Goal: Book appointment/travel/reservation

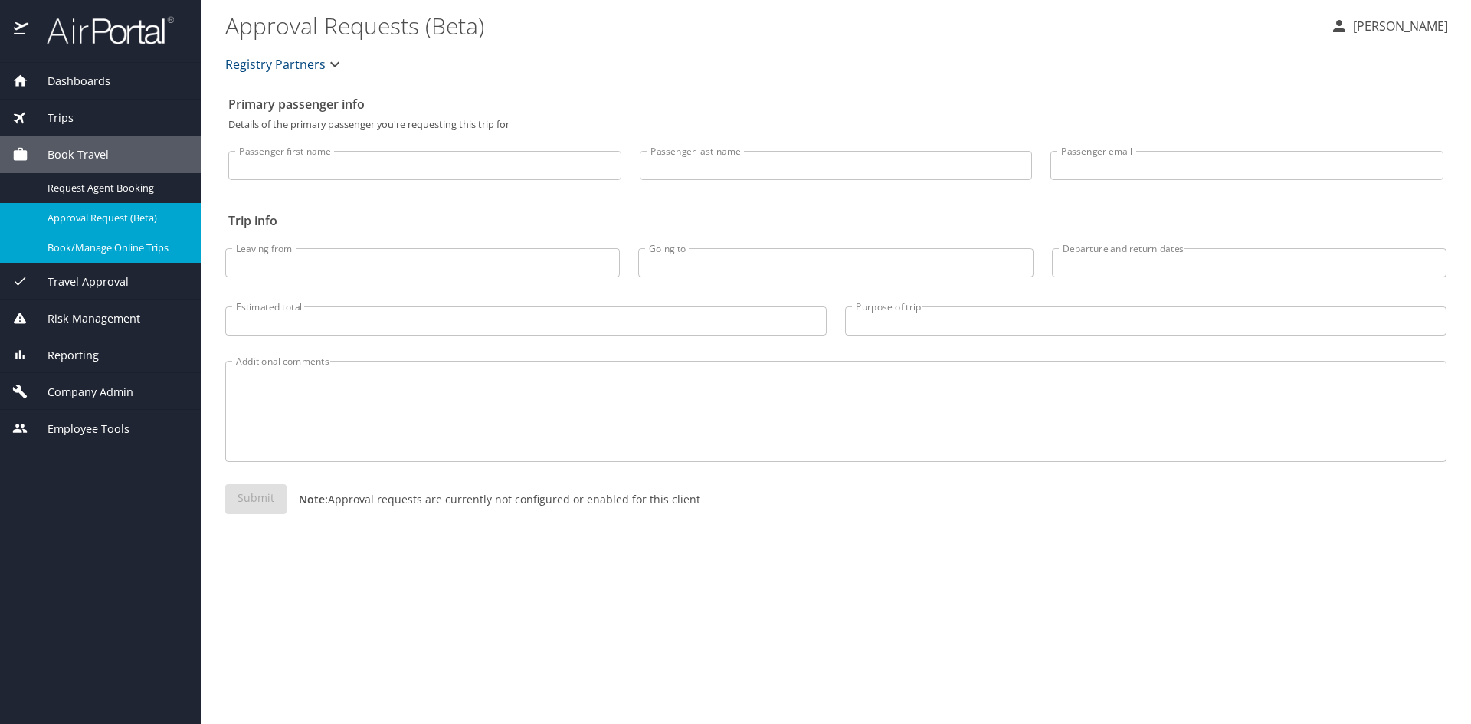
click at [48, 251] on span "Book/Manage Online Trips" at bounding box center [115, 248] width 135 height 15
click at [77, 254] on span "Book/Manage Online Trips" at bounding box center [115, 248] width 135 height 15
click at [49, 247] on span "Book/Manage Online Trips" at bounding box center [115, 248] width 135 height 15
